Goal: Task Accomplishment & Management: Manage account settings

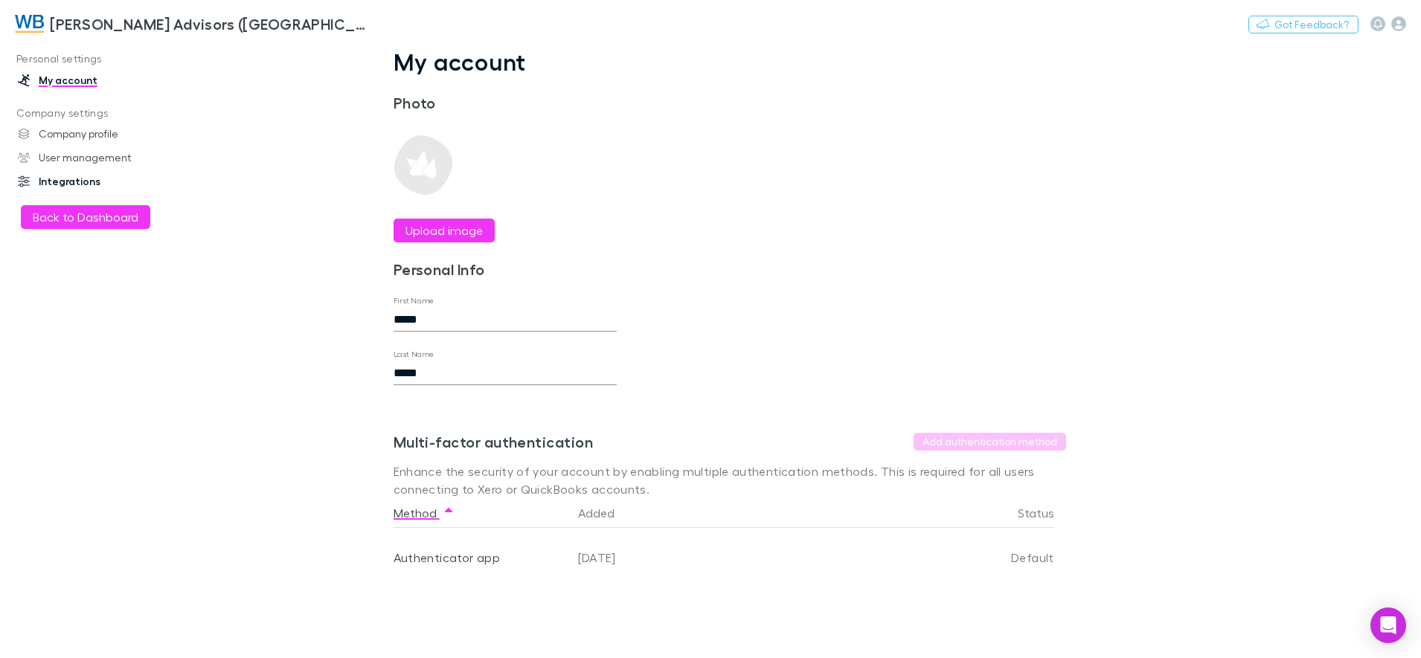
click at [86, 179] on link "Integrations" at bounding box center [103, 182] width 201 height 24
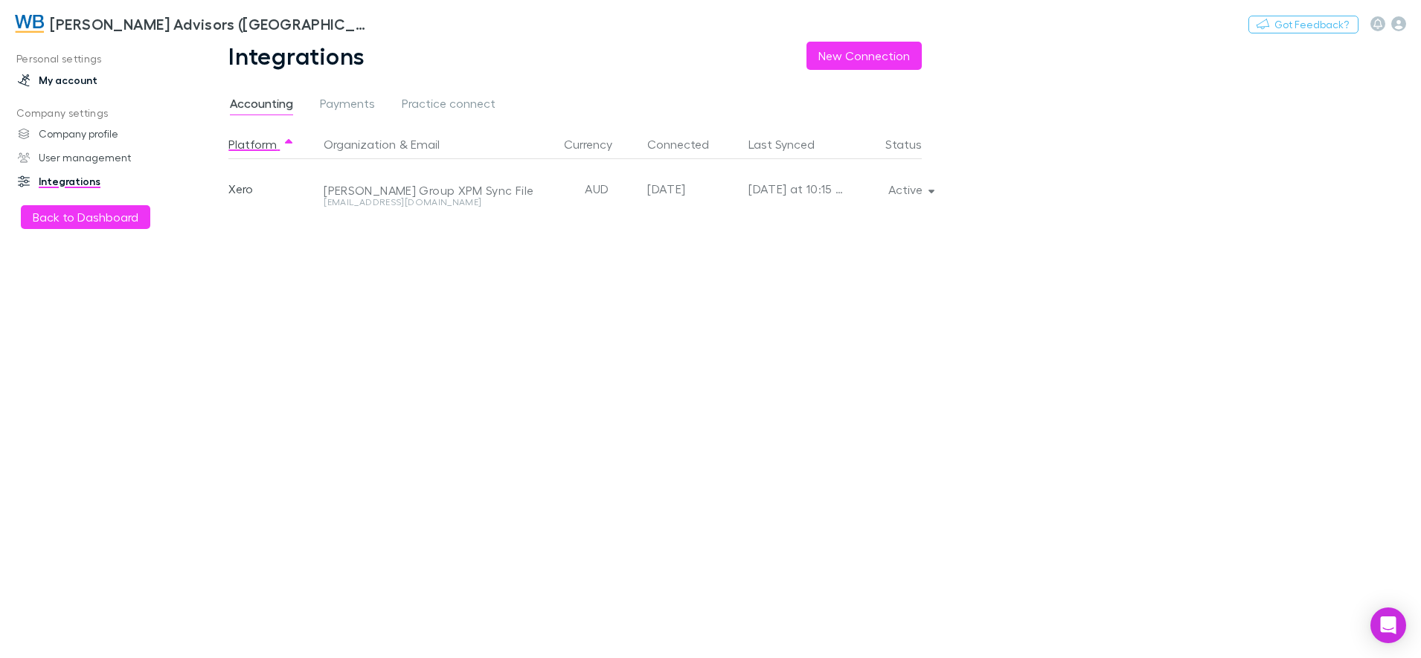
click at [69, 78] on link "My account" at bounding box center [103, 80] width 201 height 24
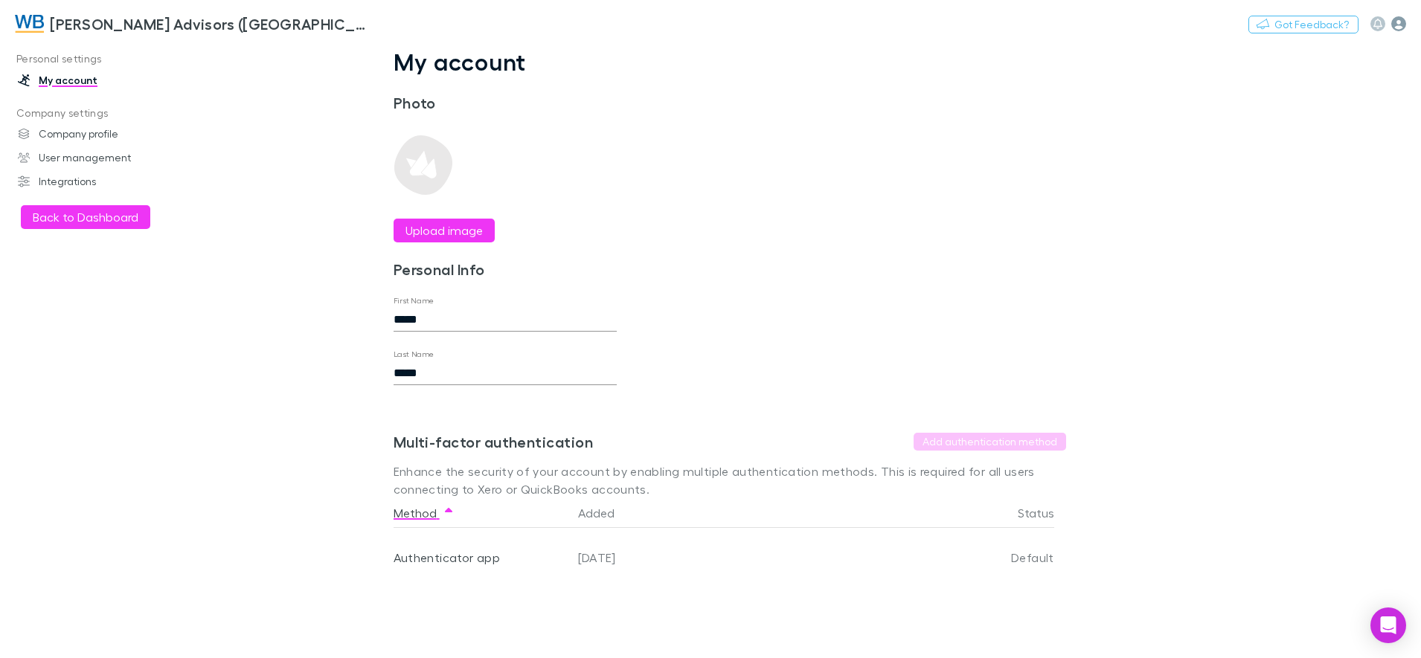
click at [1404, 24] on icon "button" at bounding box center [1398, 23] width 15 height 15
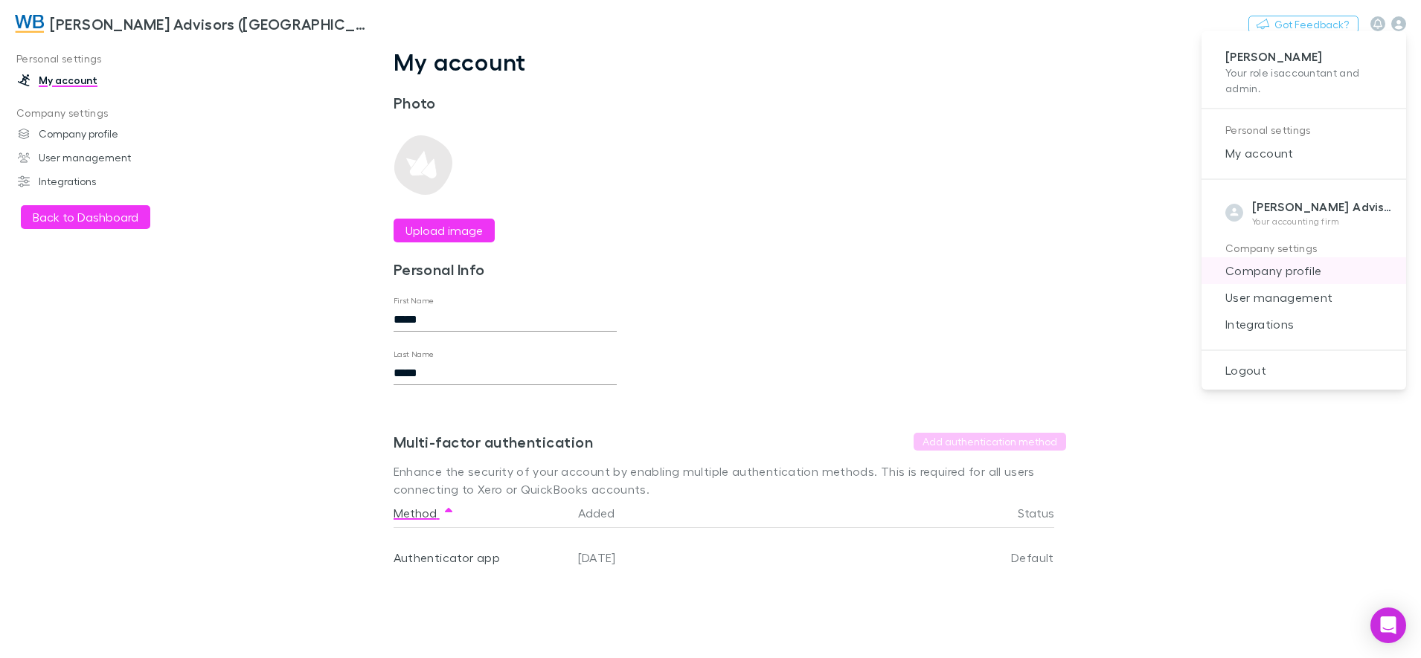
click at [1258, 271] on span "Company profile" at bounding box center [1303, 271] width 181 height 18
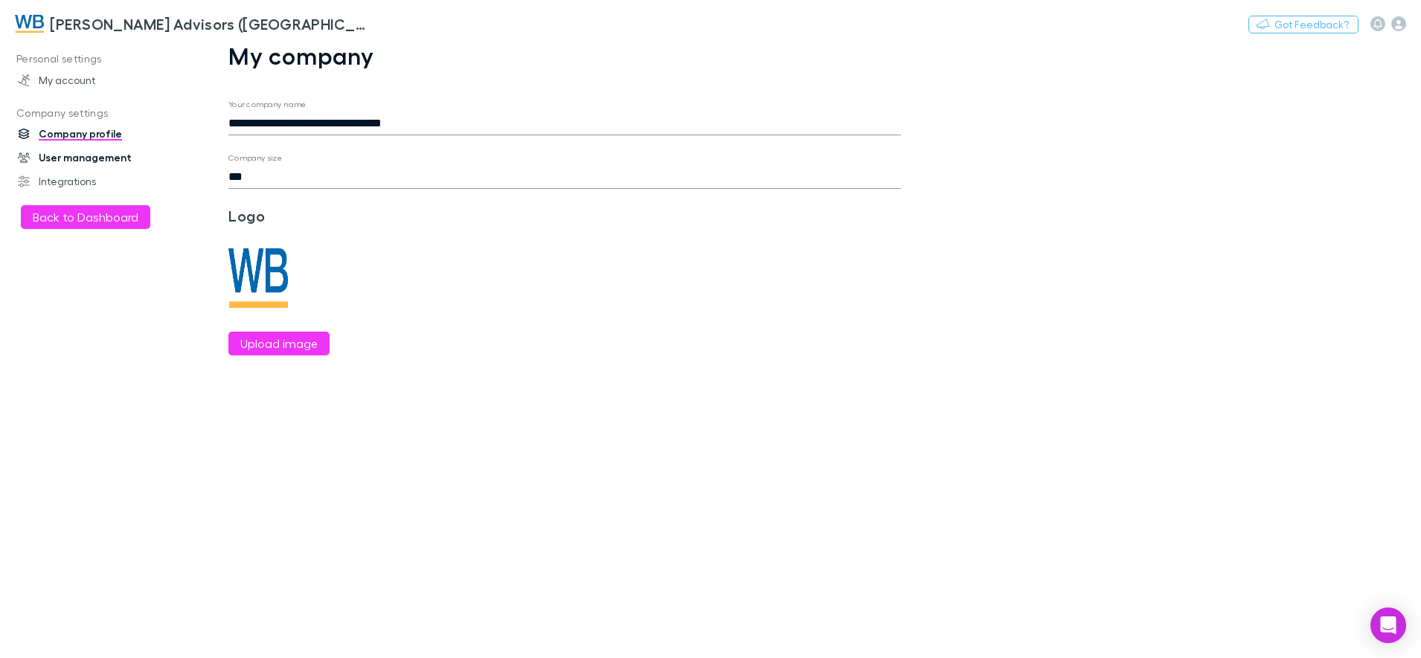
click at [90, 158] on link "User management" at bounding box center [103, 158] width 201 height 24
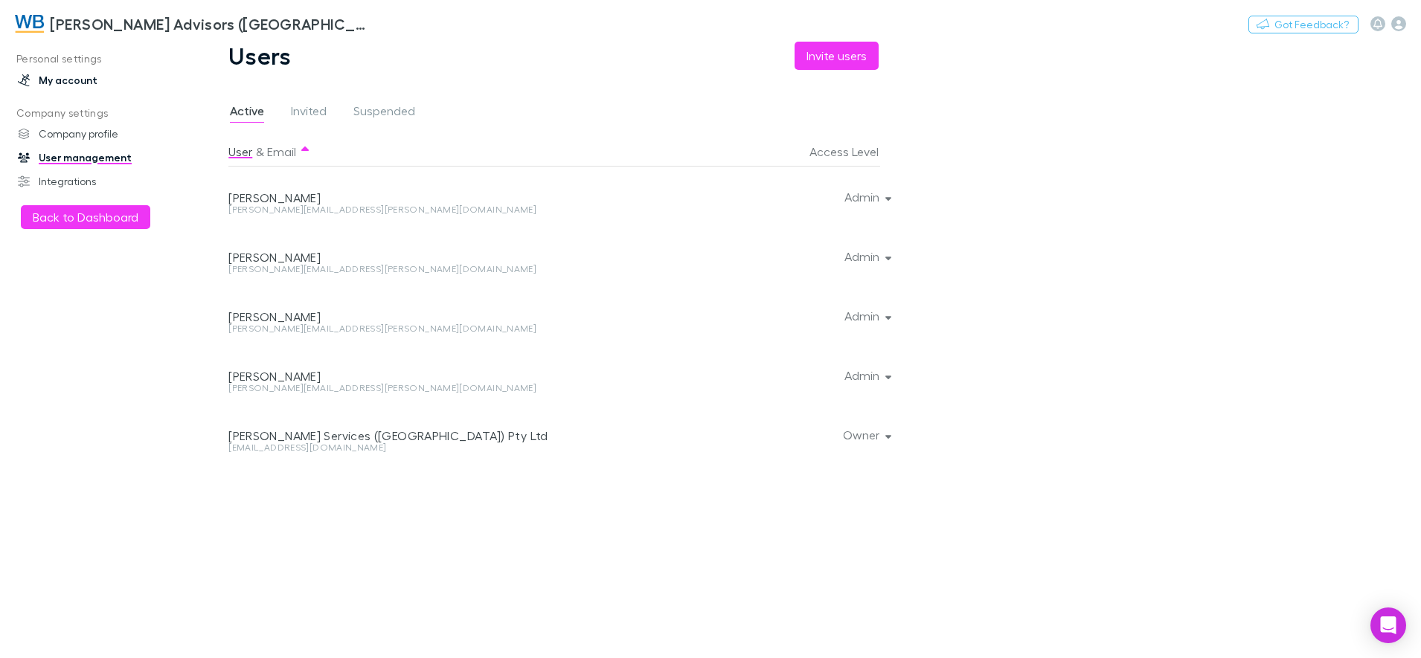
click at [48, 83] on link "My account" at bounding box center [103, 80] width 201 height 24
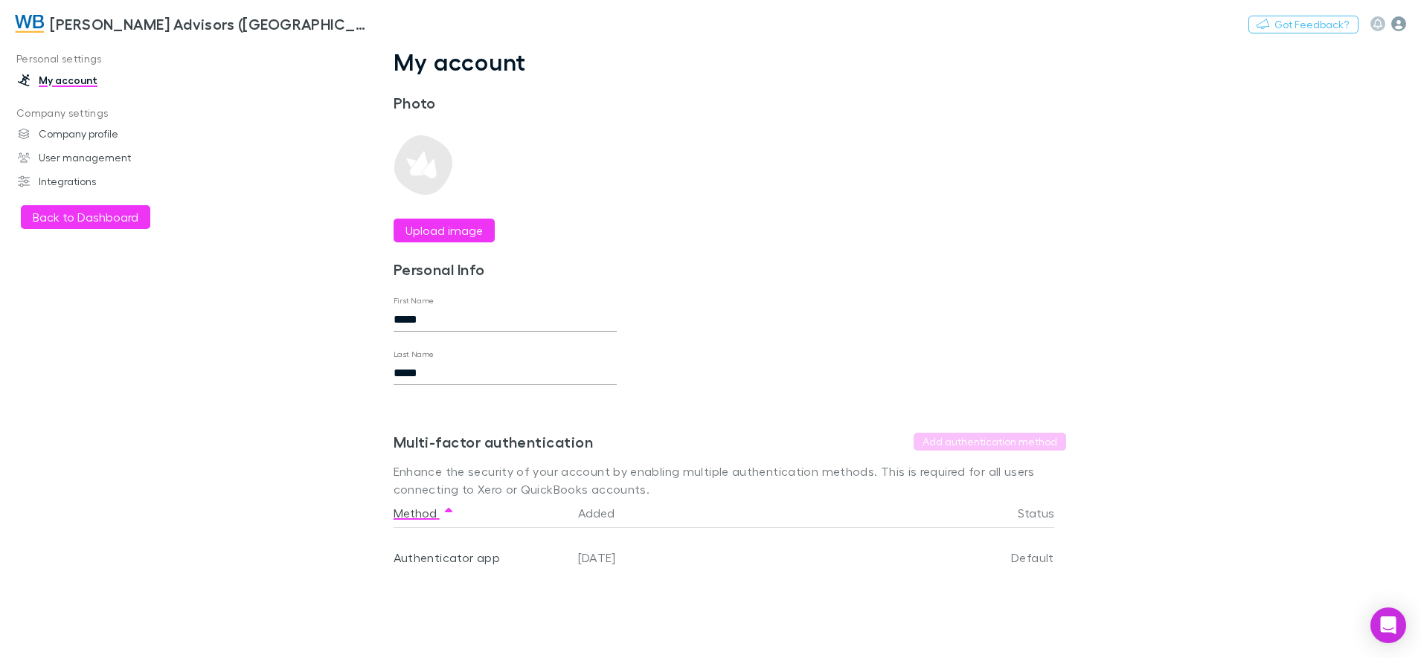
click at [1404, 19] on icon "button" at bounding box center [1398, 23] width 15 height 15
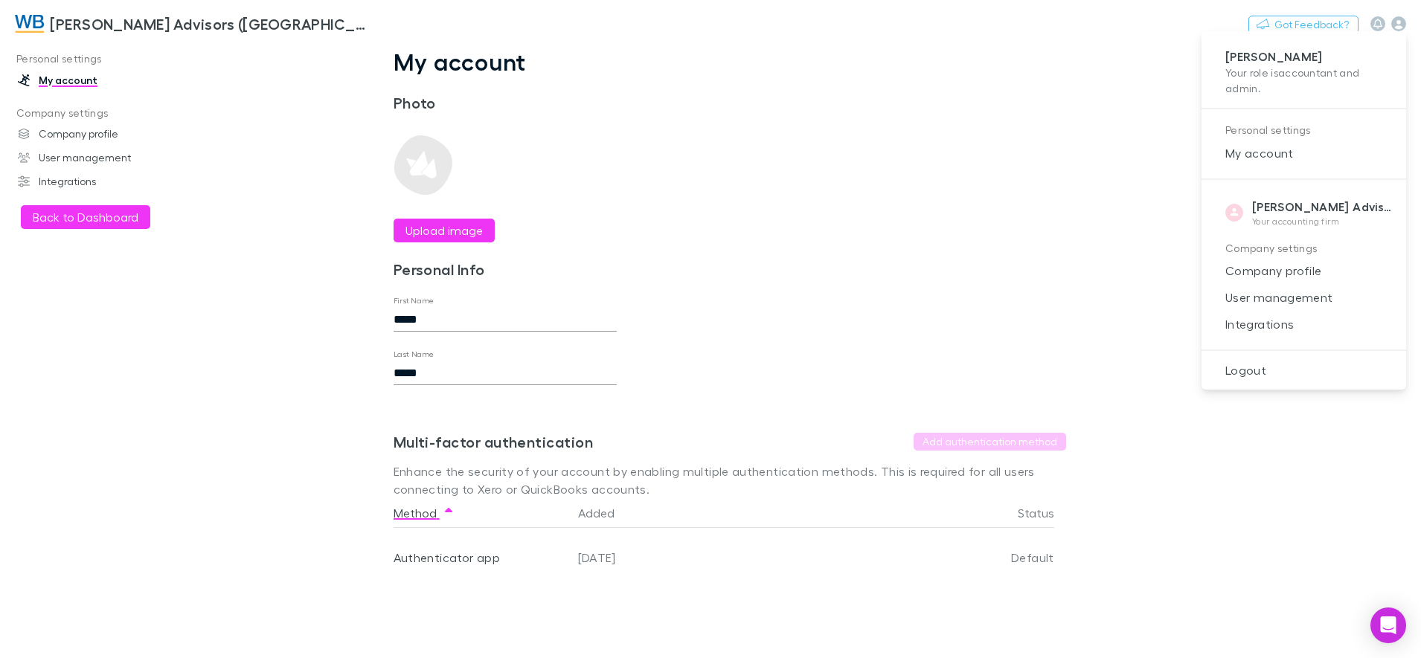
click at [689, 126] on div at bounding box center [710, 329] width 1421 height 658
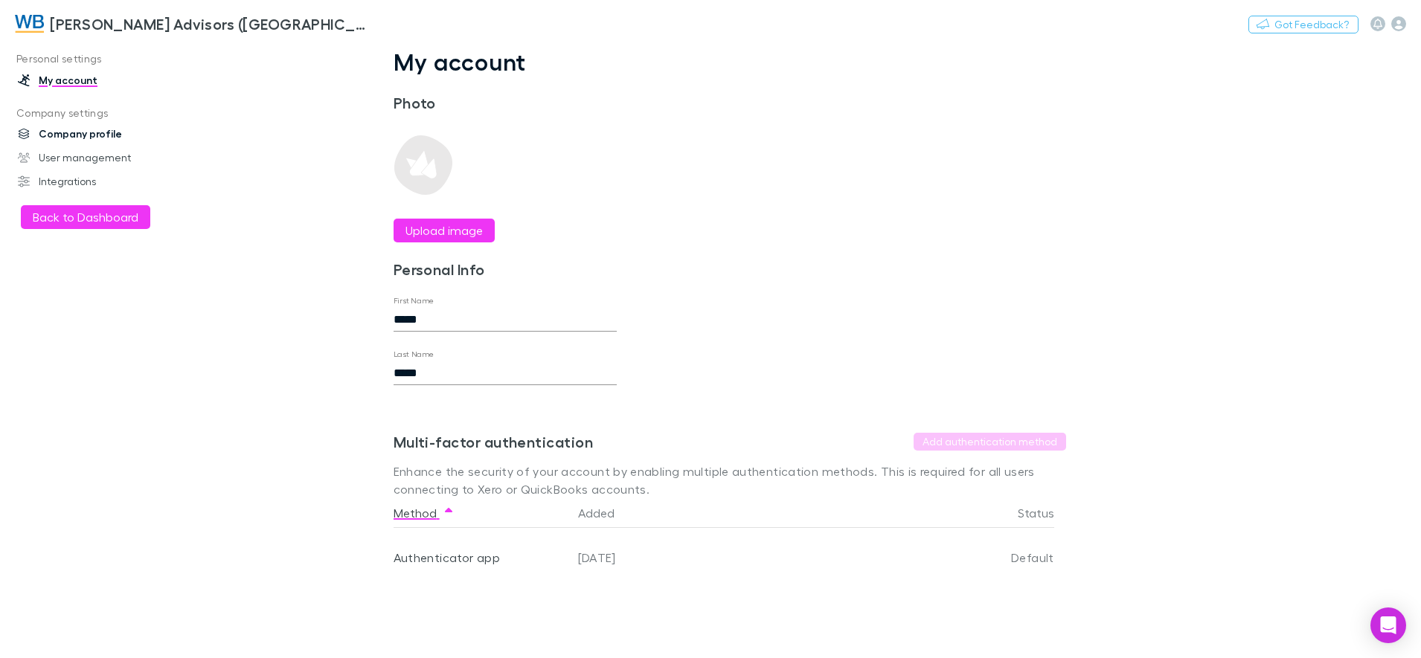
click at [67, 131] on link "Company profile" at bounding box center [103, 134] width 201 height 24
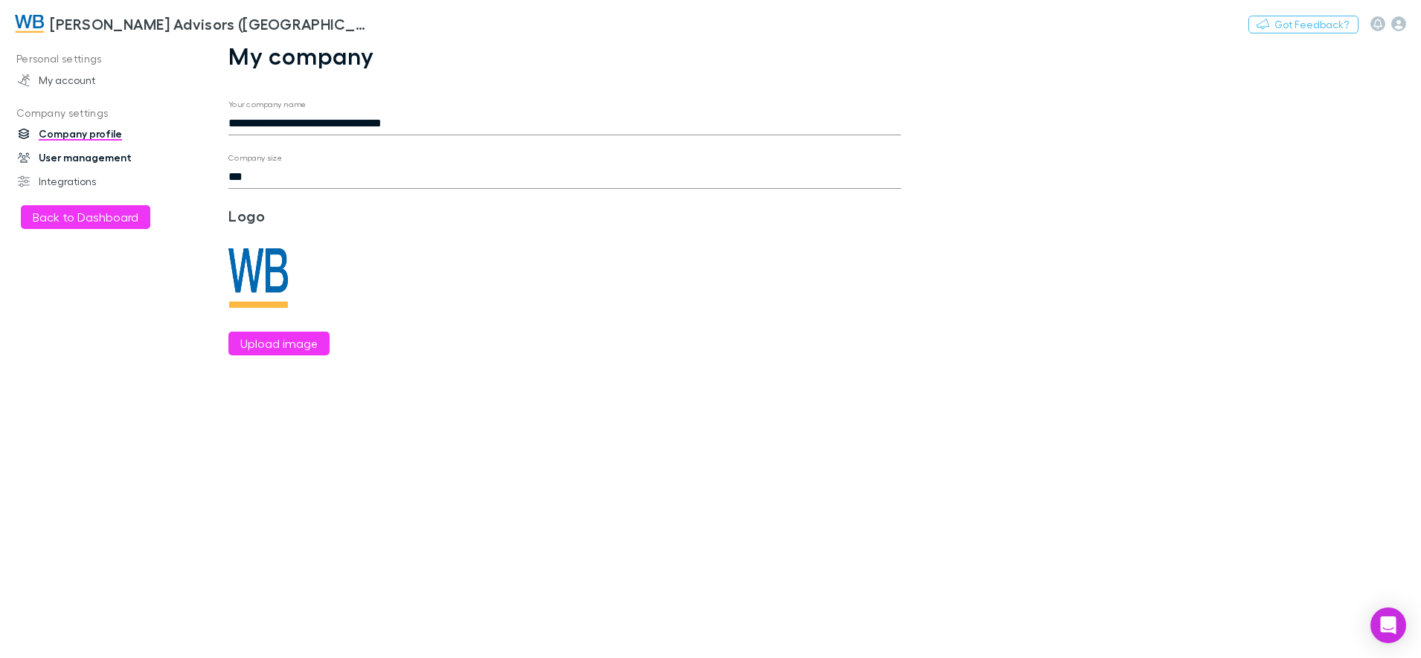
click at [67, 161] on link "User management" at bounding box center [103, 158] width 201 height 24
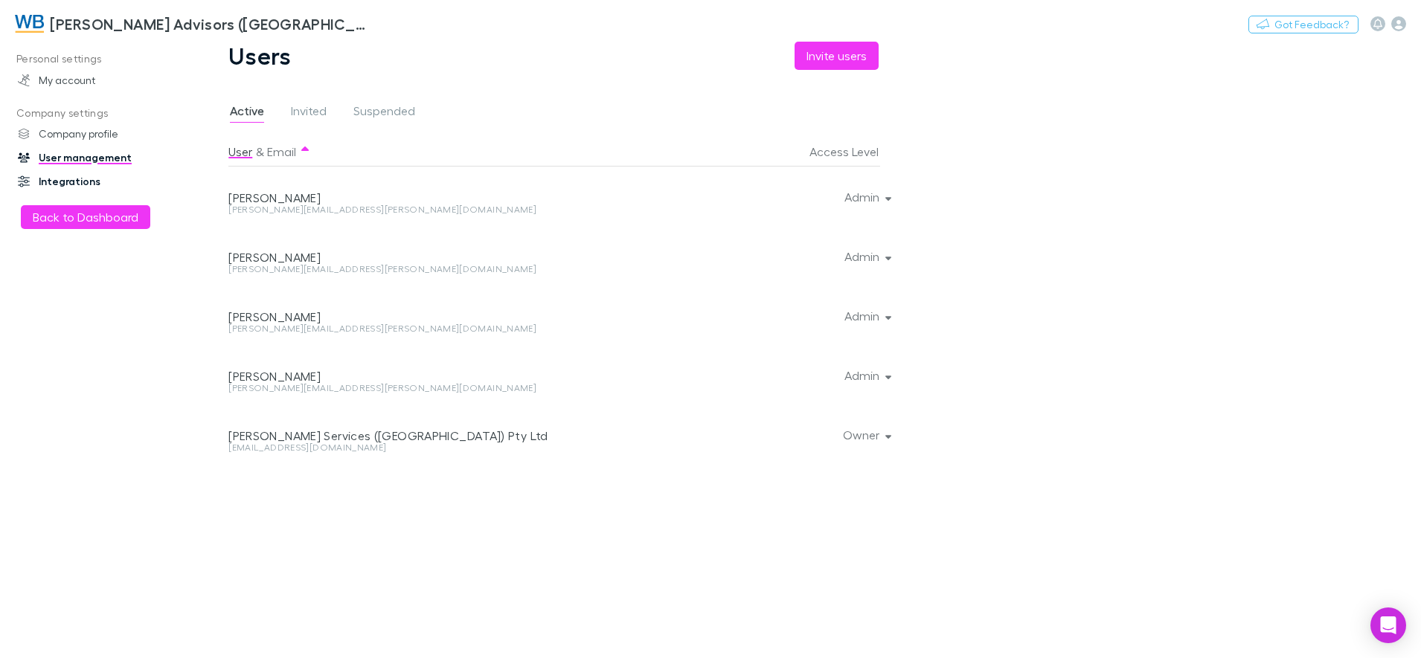
click at [69, 180] on link "Integrations" at bounding box center [103, 182] width 201 height 24
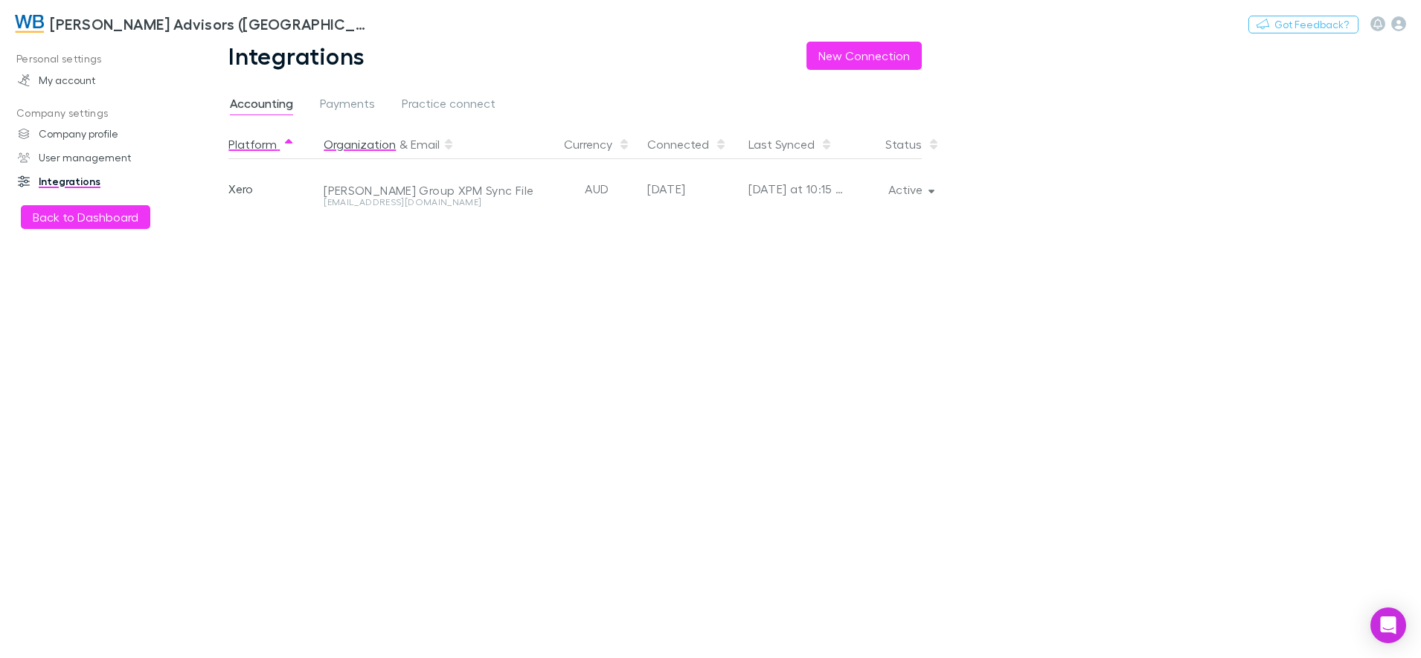
click at [359, 151] on button "Organization" at bounding box center [360, 144] width 72 height 30
click at [464, 102] on span "Practice connect" at bounding box center [449, 105] width 94 height 19
click at [321, 101] on span "Payments" at bounding box center [347, 105] width 55 height 19
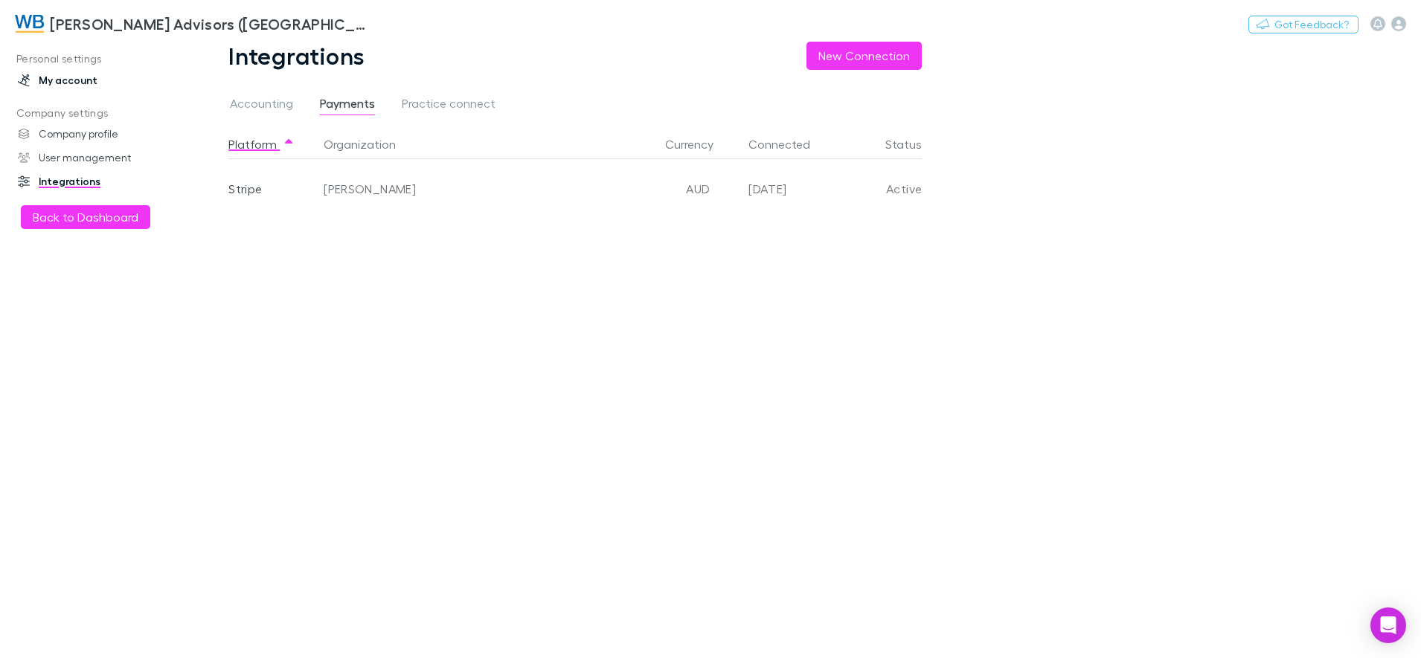
click at [63, 81] on link "My account" at bounding box center [103, 80] width 201 height 24
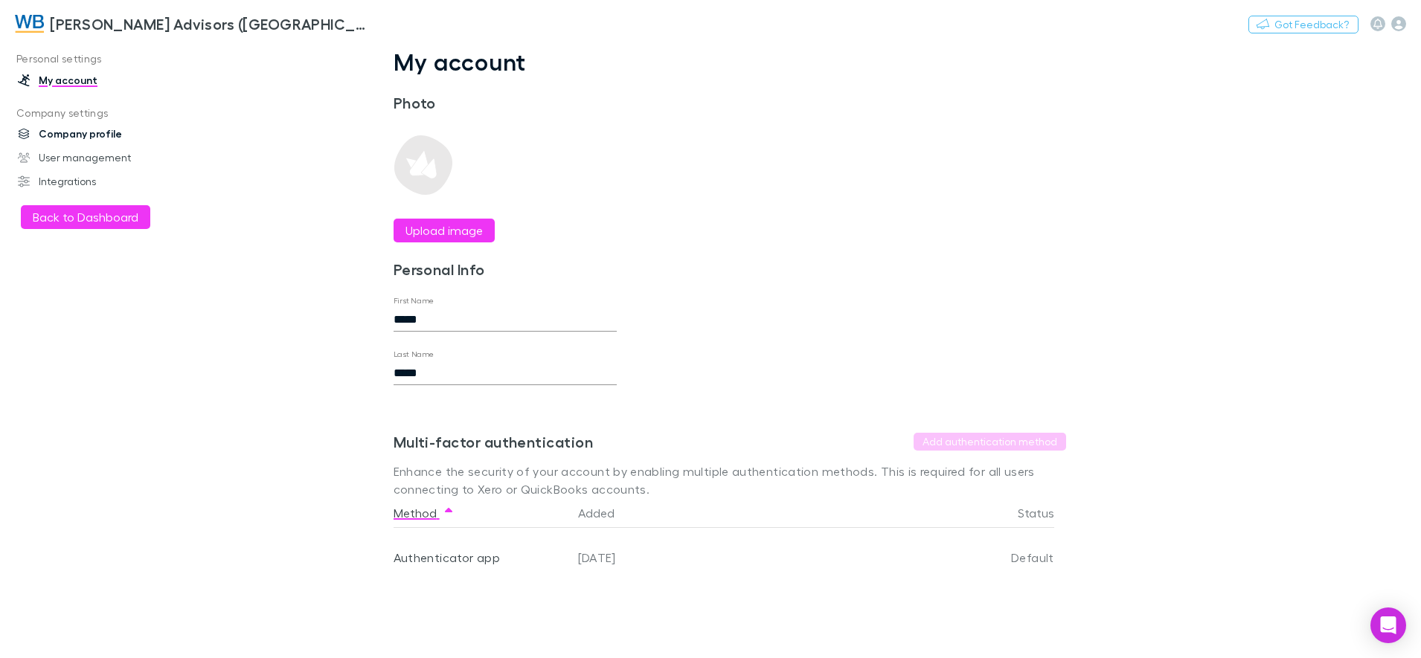
click at [38, 134] on link "Company profile" at bounding box center [103, 134] width 201 height 24
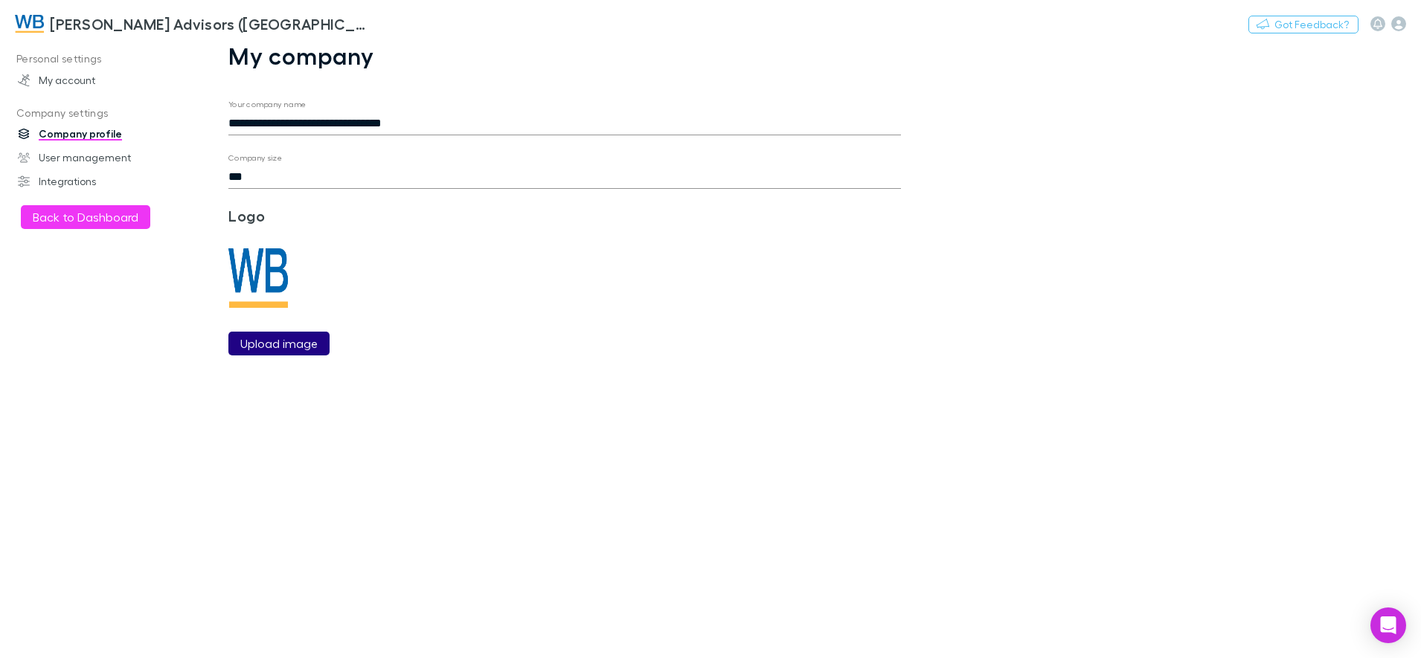
click at [261, 344] on label "Upload image" at bounding box center [278, 344] width 77 height 18
click at [0, 0] on input "Upload image" at bounding box center [0, 0] width 0 height 0
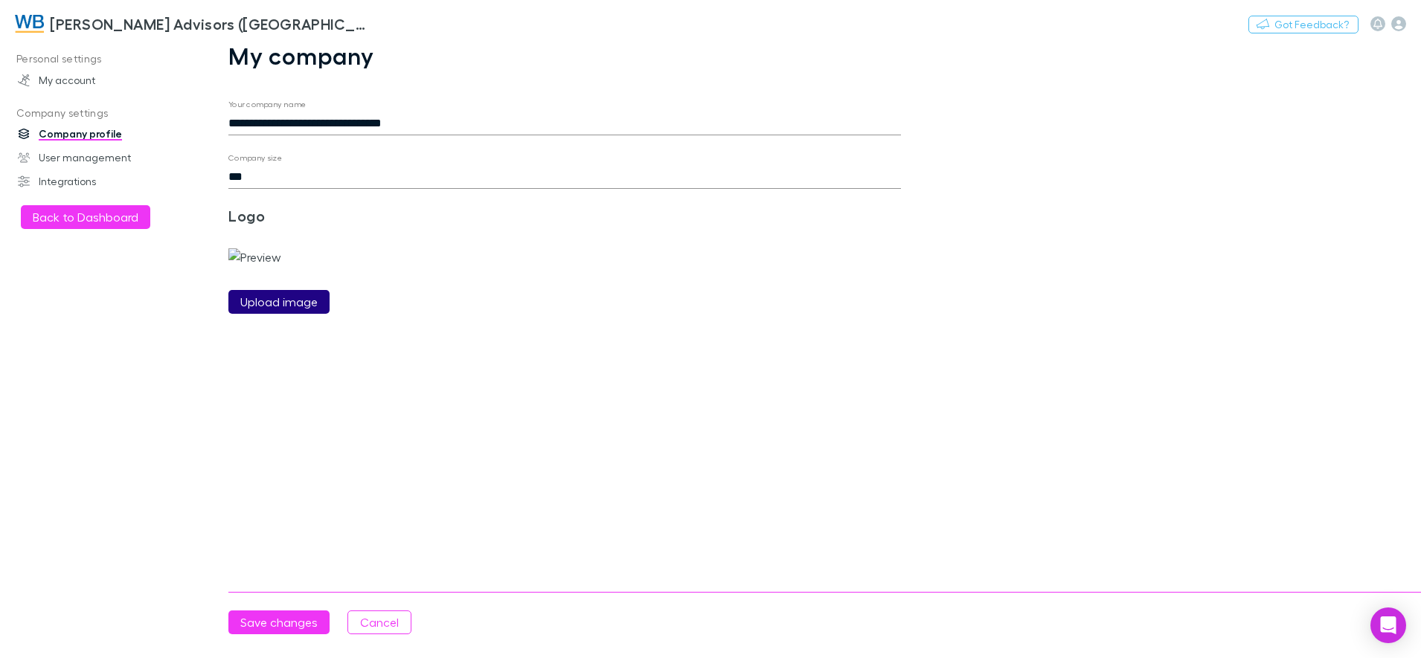
click at [273, 311] on label "Upload image" at bounding box center [278, 302] width 77 height 18
click at [0, 0] on input "Upload image" at bounding box center [0, 0] width 0 height 0
click at [275, 622] on button "Save changes" at bounding box center [278, 623] width 101 height 24
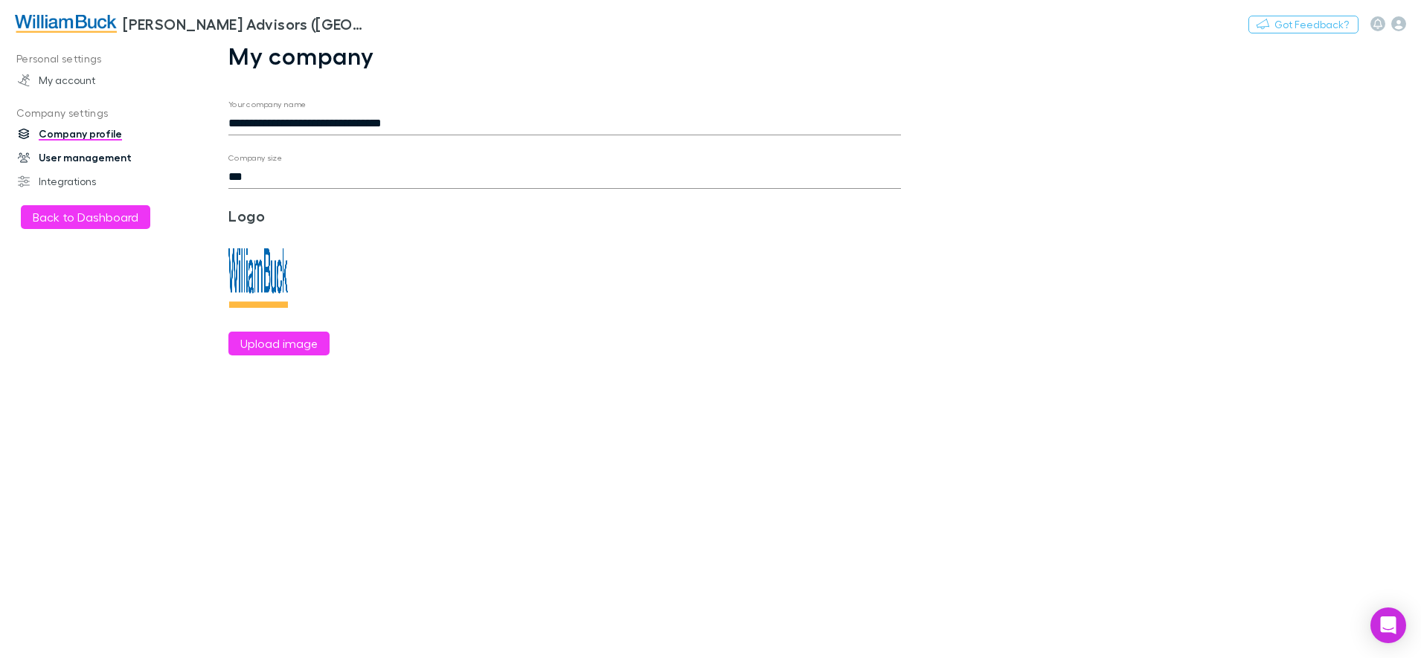
click at [91, 156] on link "User management" at bounding box center [103, 158] width 201 height 24
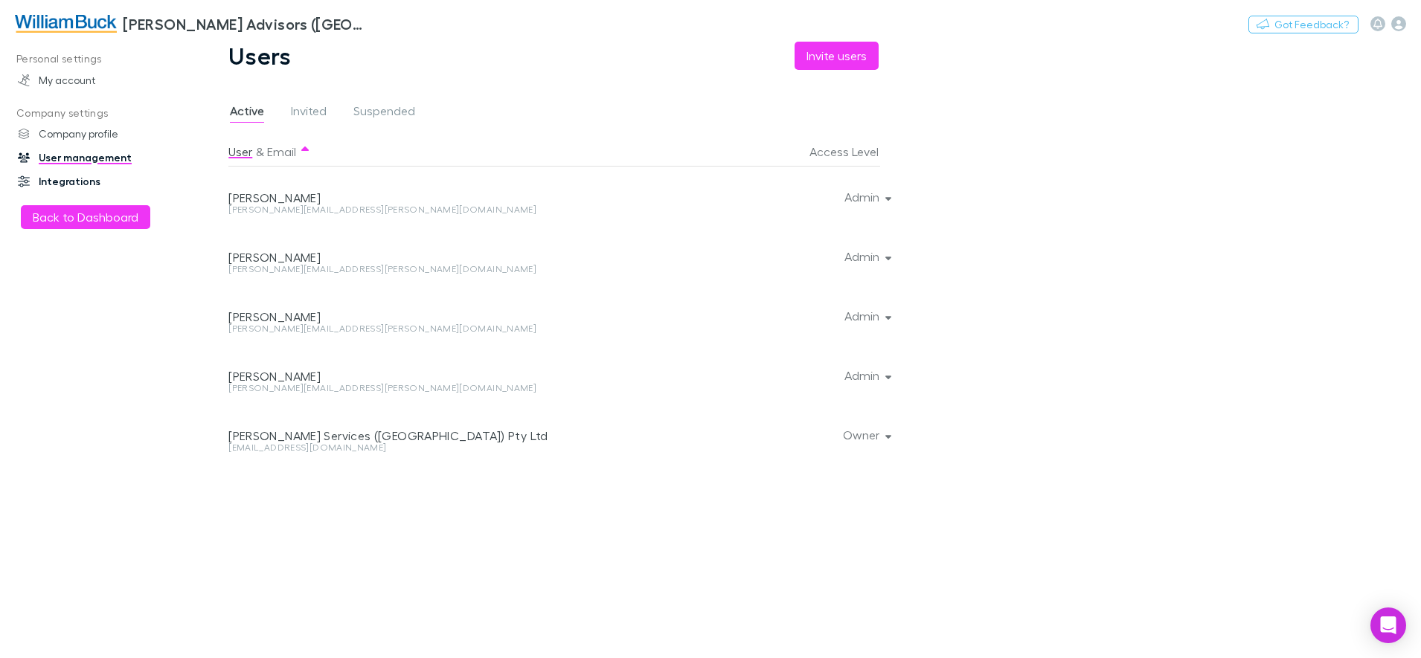
click at [75, 181] on link "Integrations" at bounding box center [103, 182] width 201 height 24
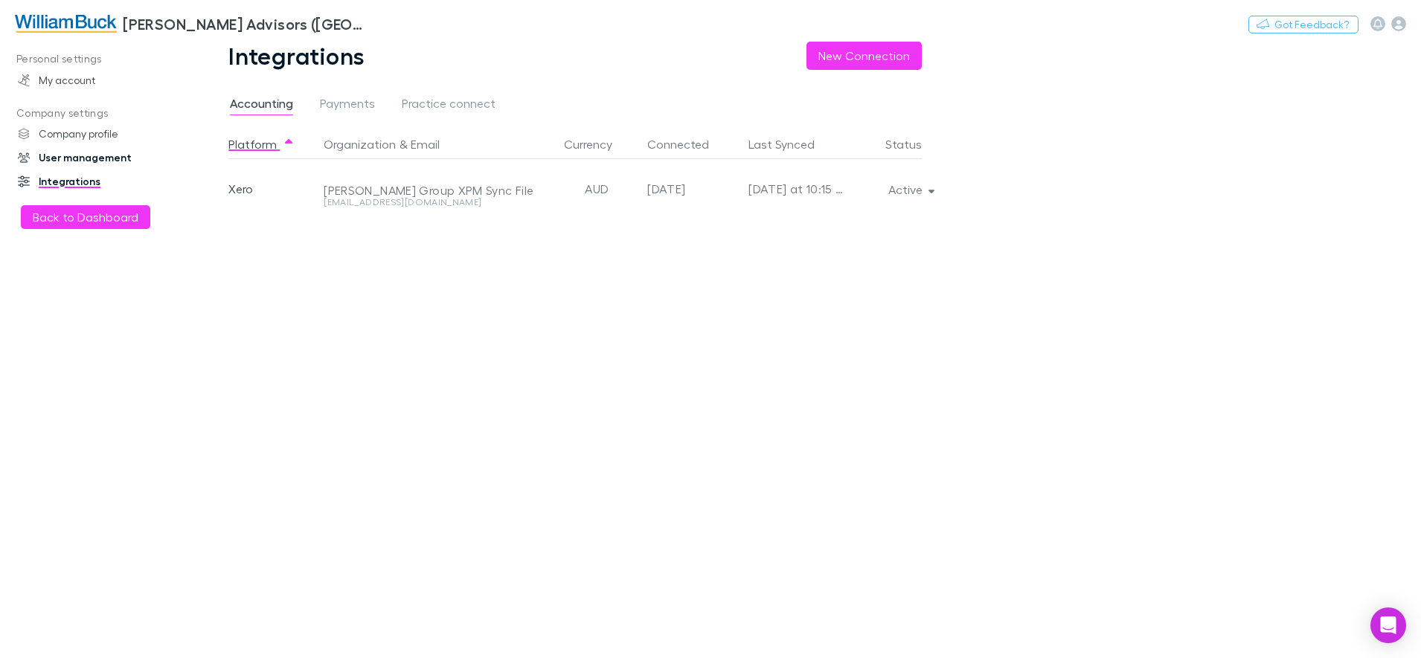
click at [74, 161] on link "User management" at bounding box center [103, 158] width 201 height 24
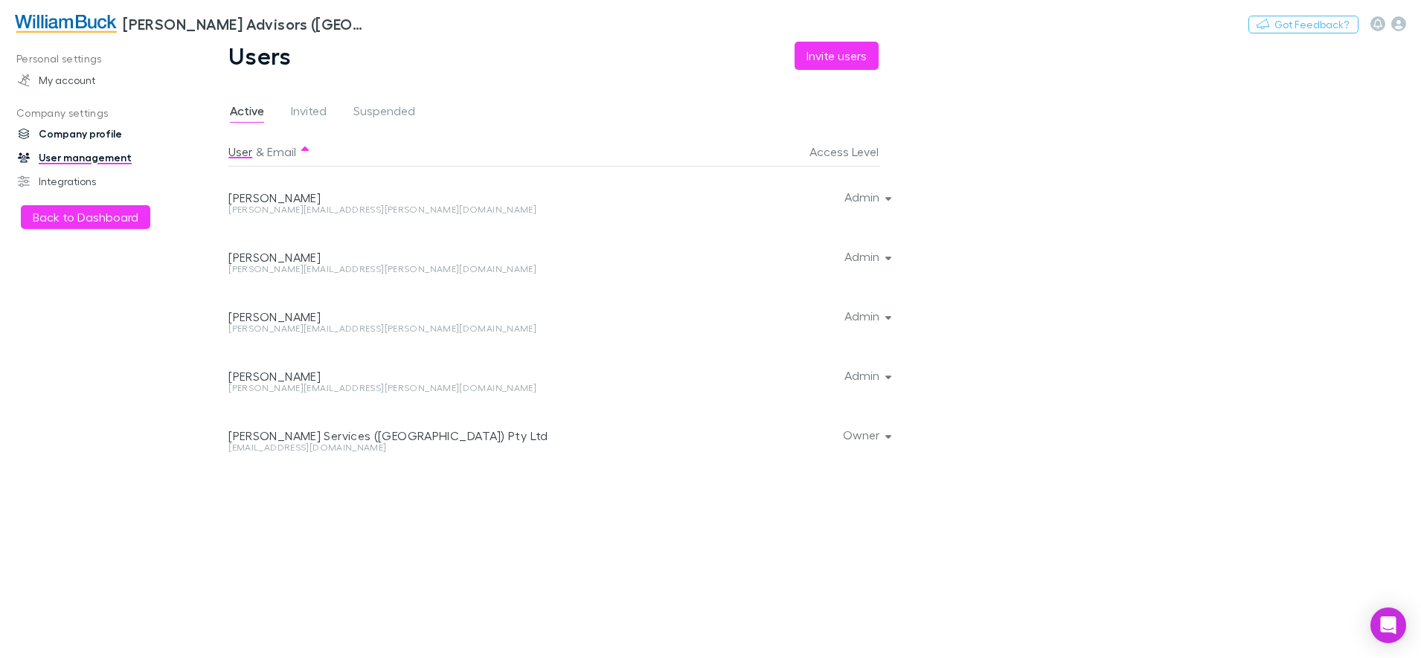
click at [80, 137] on link "Company profile" at bounding box center [103, 134] width 201 height 24
